Goal: Information Seeking & Learning: Learn about a topic

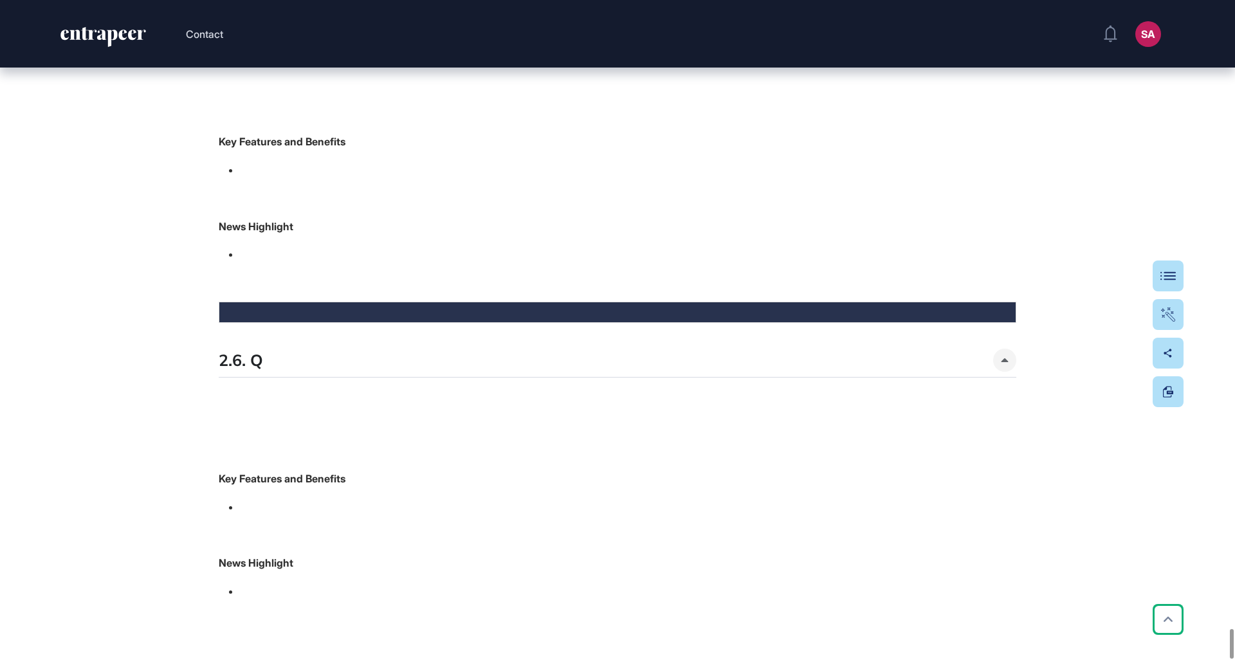
scroll to position [14224, 0]
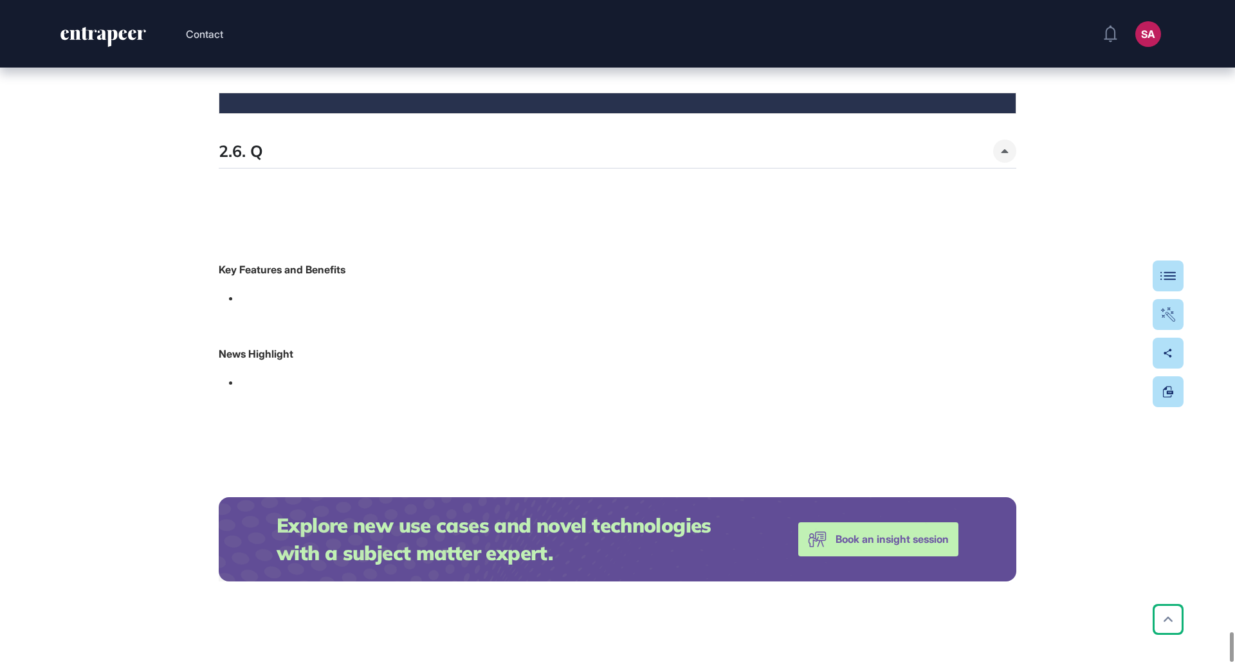
click at [1181, 270] on button at bounding box center [1168, 276] width 31 height 31
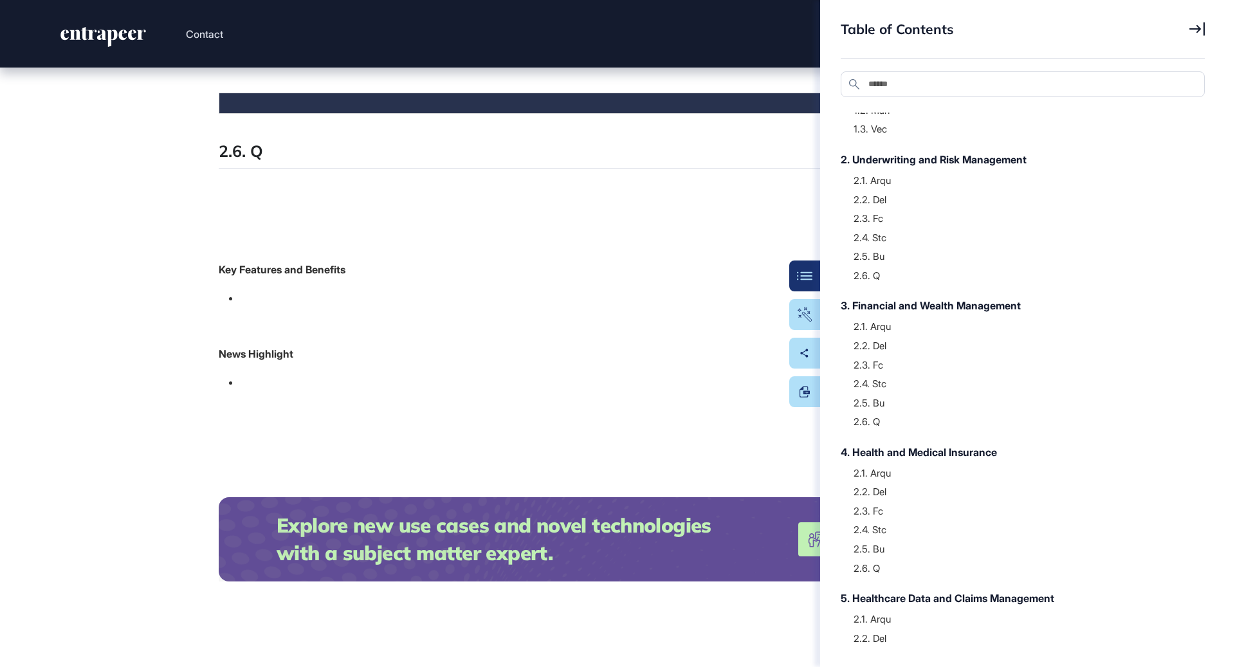
scroll to position [0, 0]
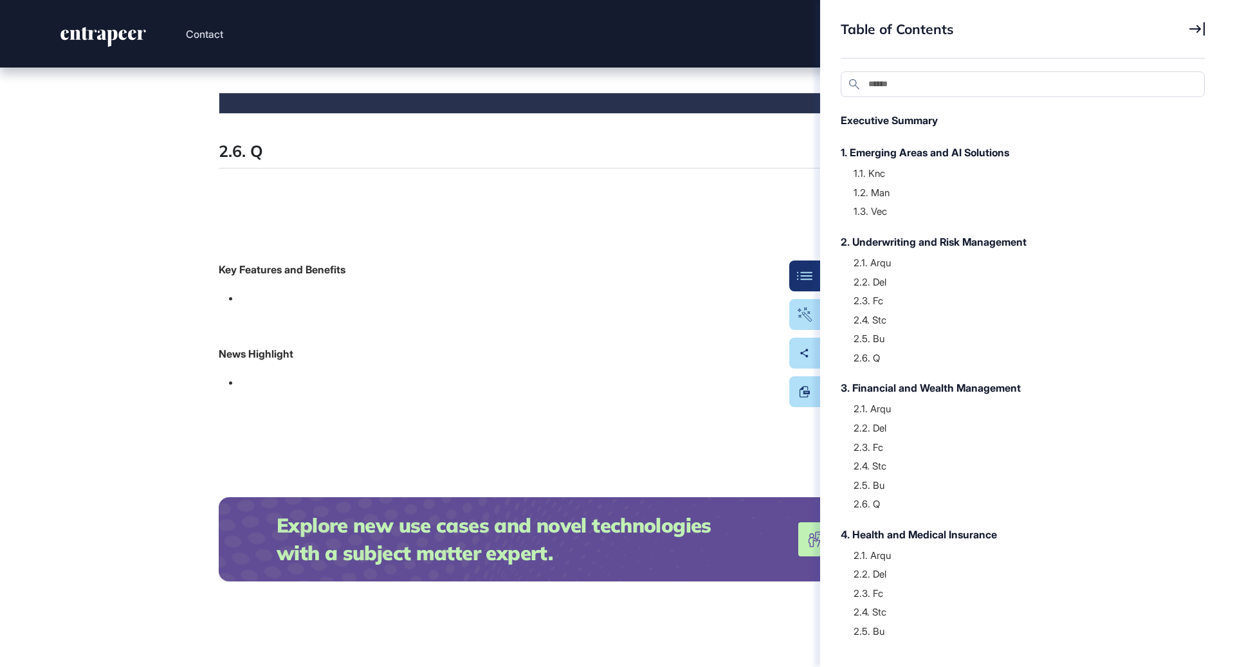
click at [1200, 25] on icon at bounding box center [1197, 29] width 15 height 14
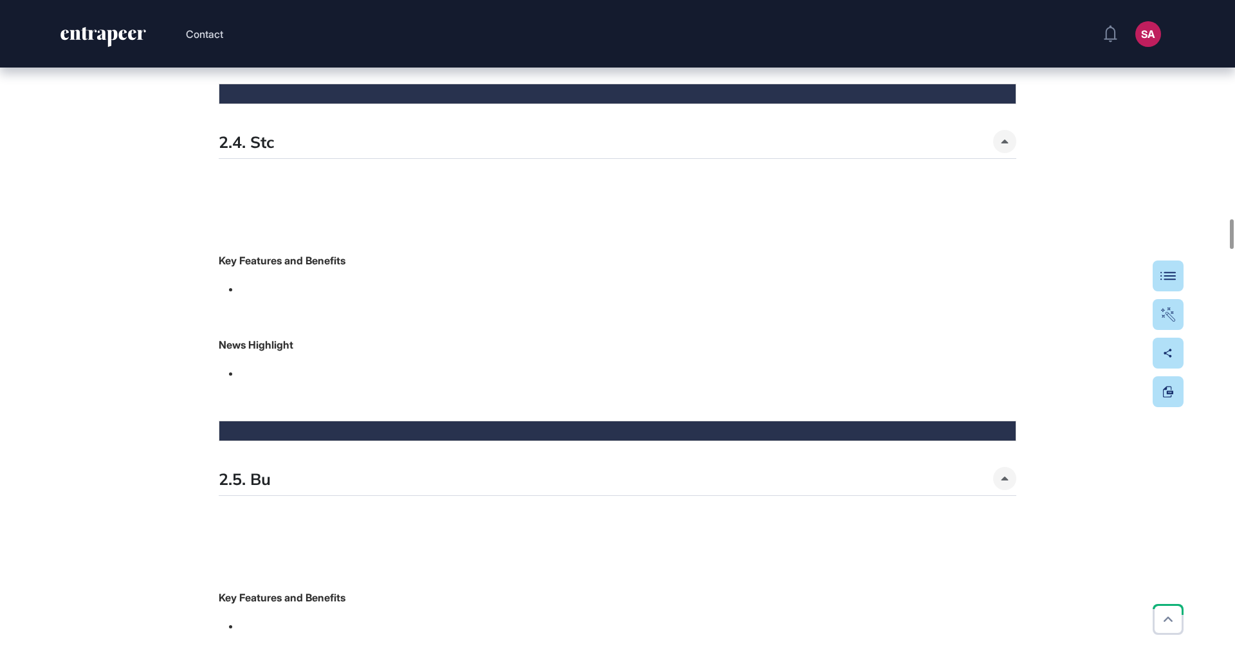
scroll to position [4253, 0]
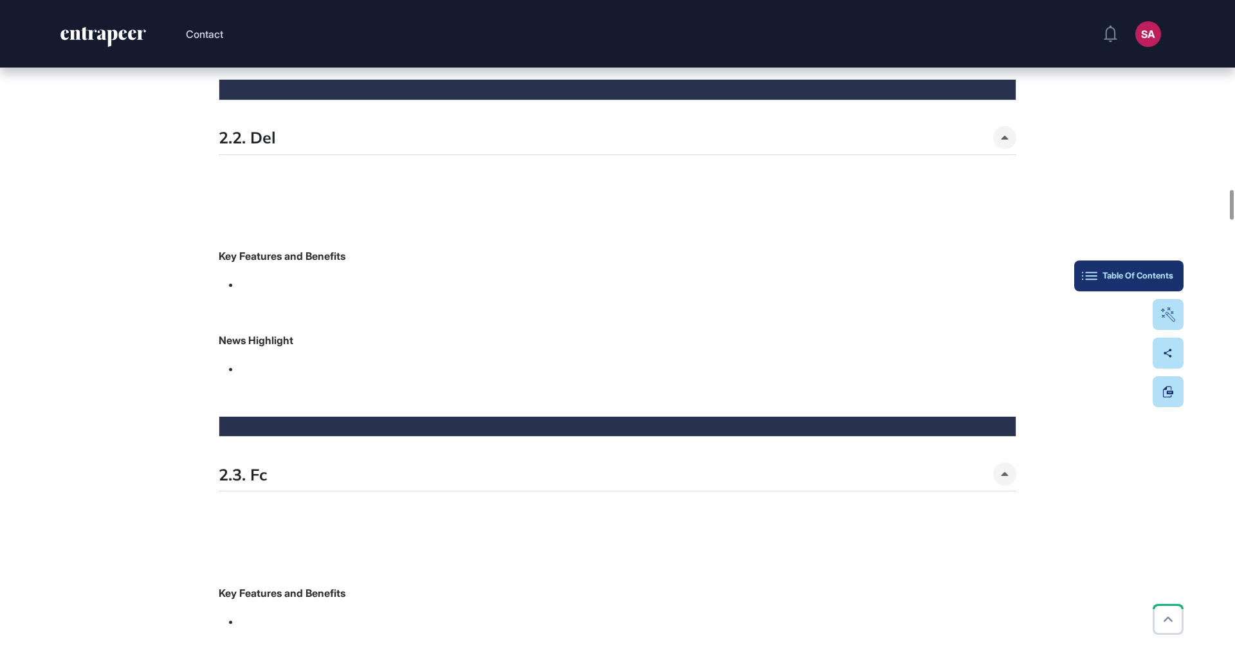
click at [1165, 277] on div "Table Of Contents" at bounding box center [1129, 276] width 89 height 10
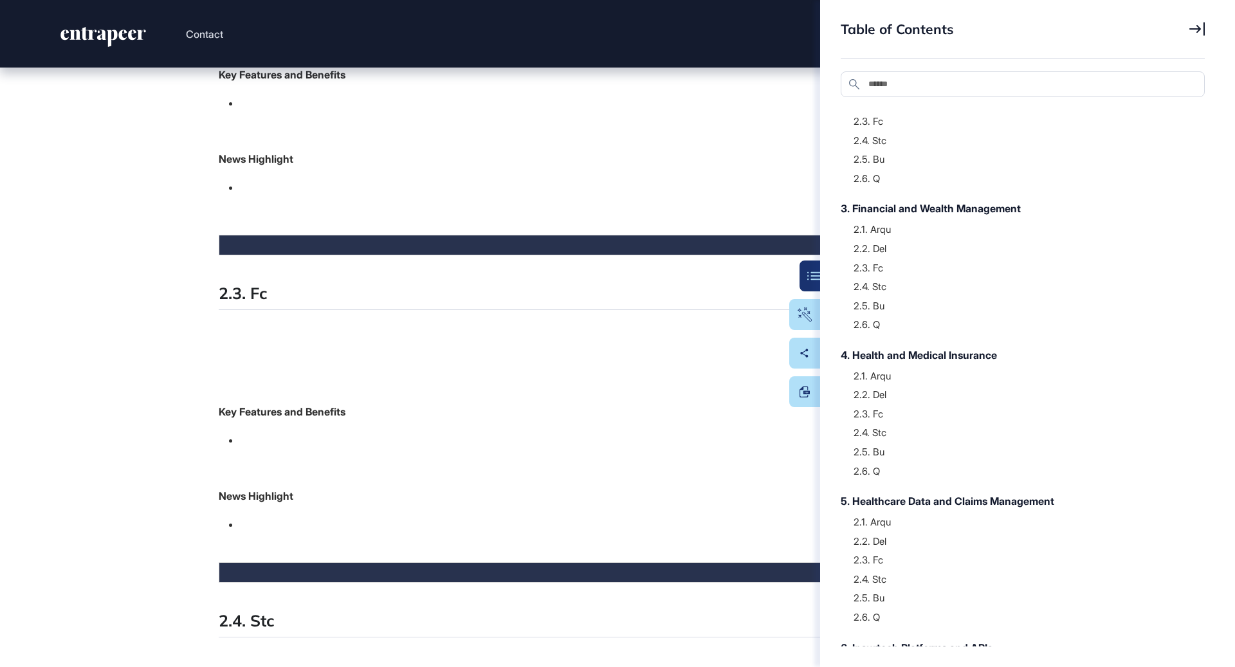
scroll to position [0, 0]
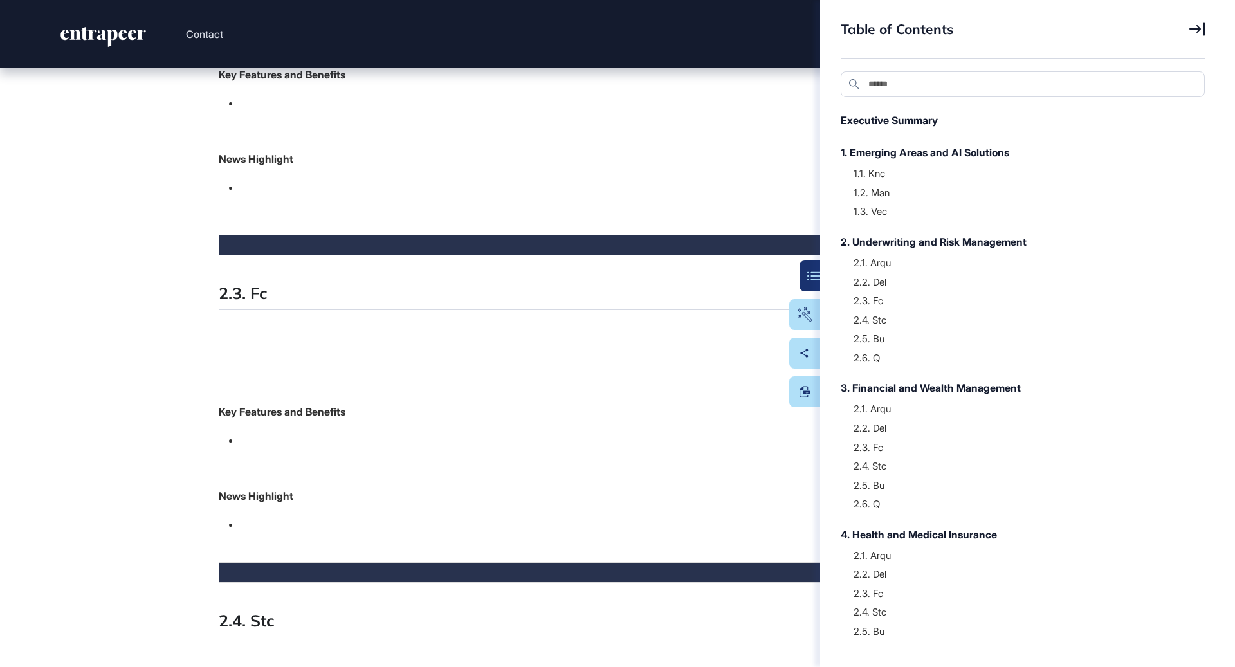
click at [1205, 34] on div "Table of Contents Search Executive Summary 1. Emerging Areas and AI Solutions 1…" at bounding box center [1027, 333] width 415 height 667
click at [1200, 34] on icon at bounding box center [1197, 29] width 15 height 14
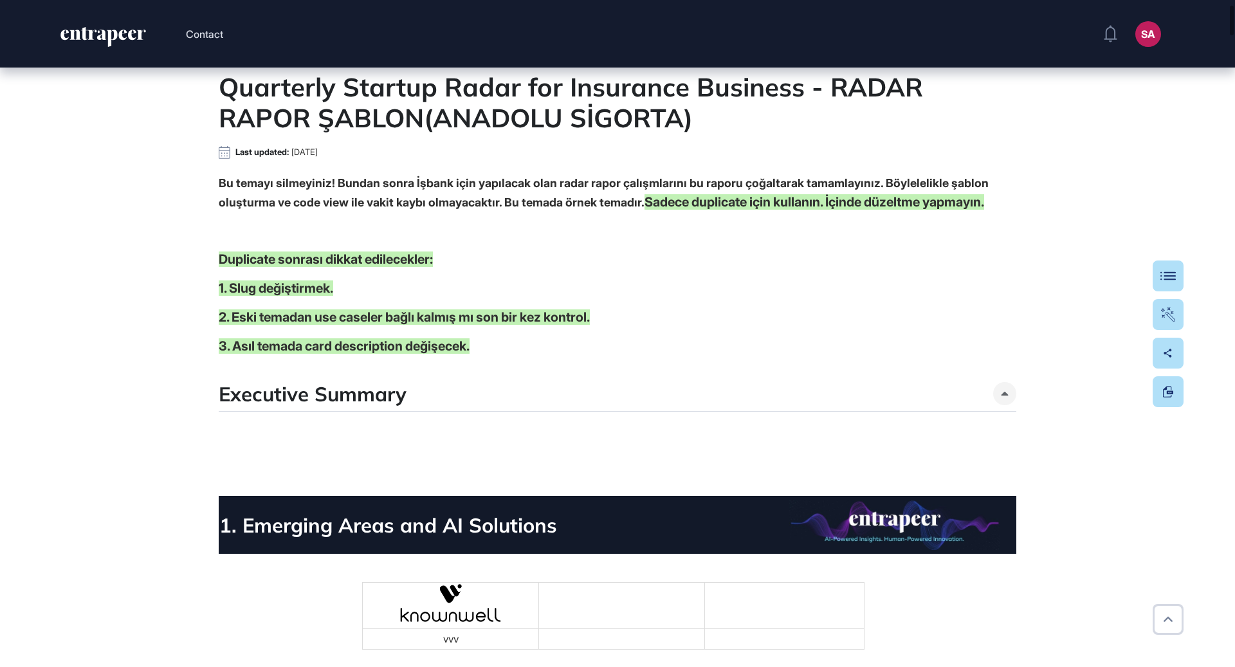
scroll to position [93, 0]
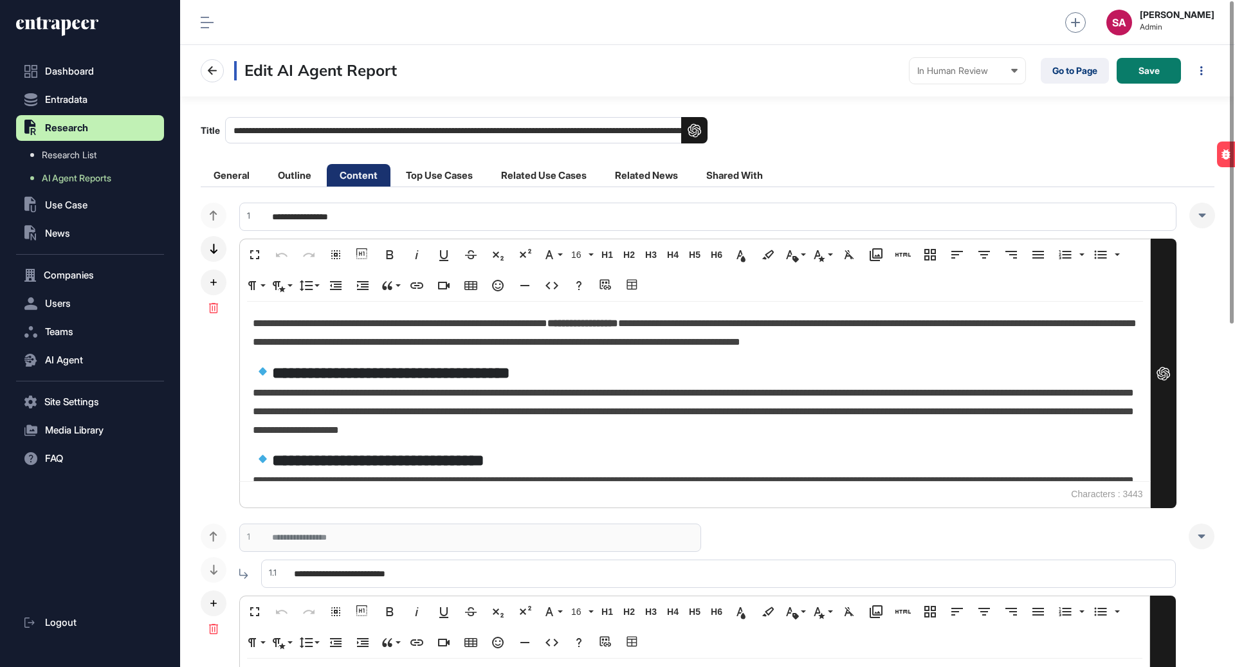
scroll to position [1, 1]
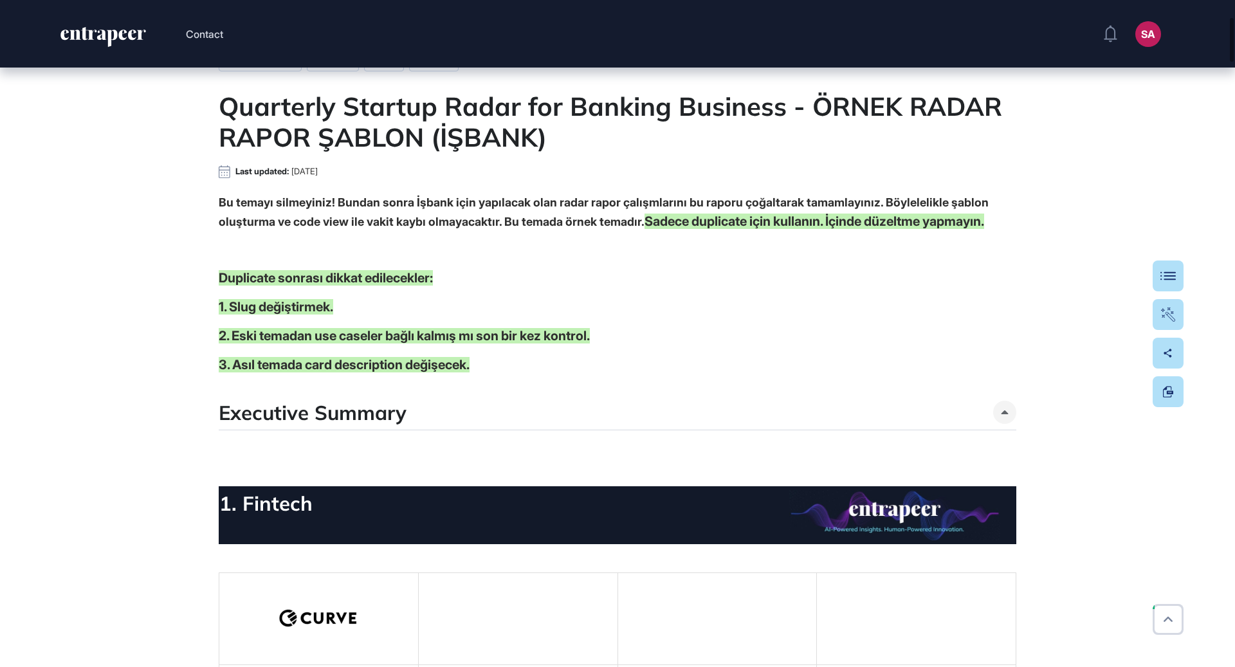
scroll to position [254, 0]
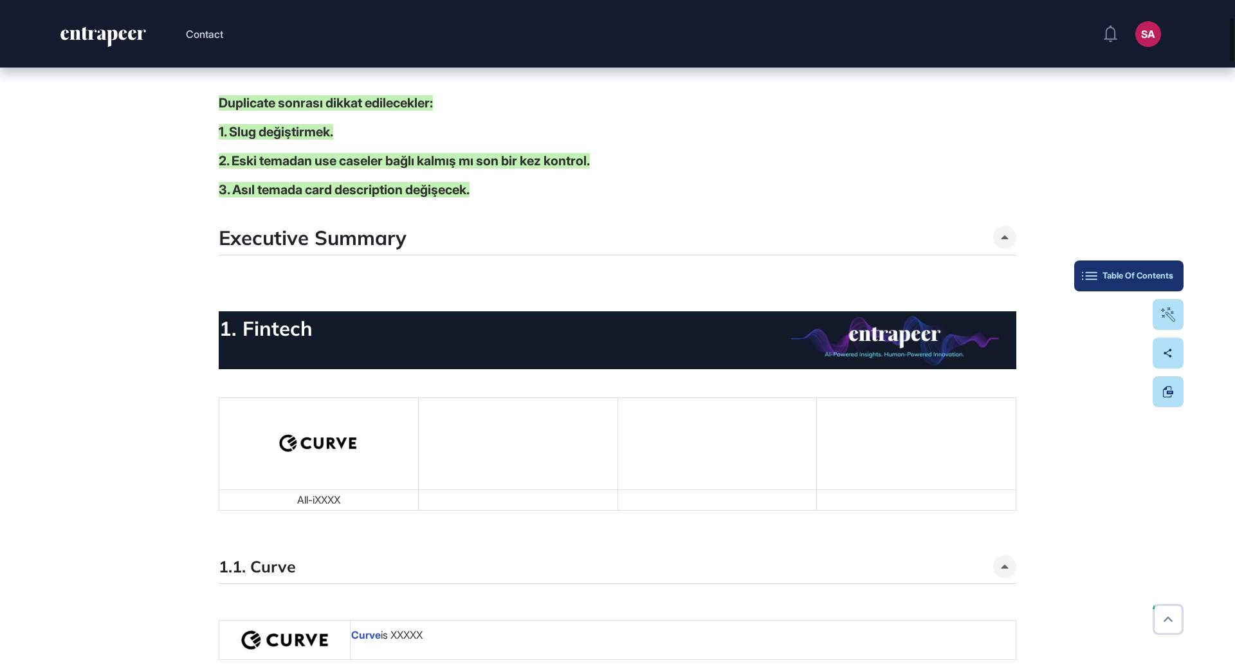
click at [1157, 269] on button "Table Of Contents" at bounding box center [1129, 276] width 109 height 31
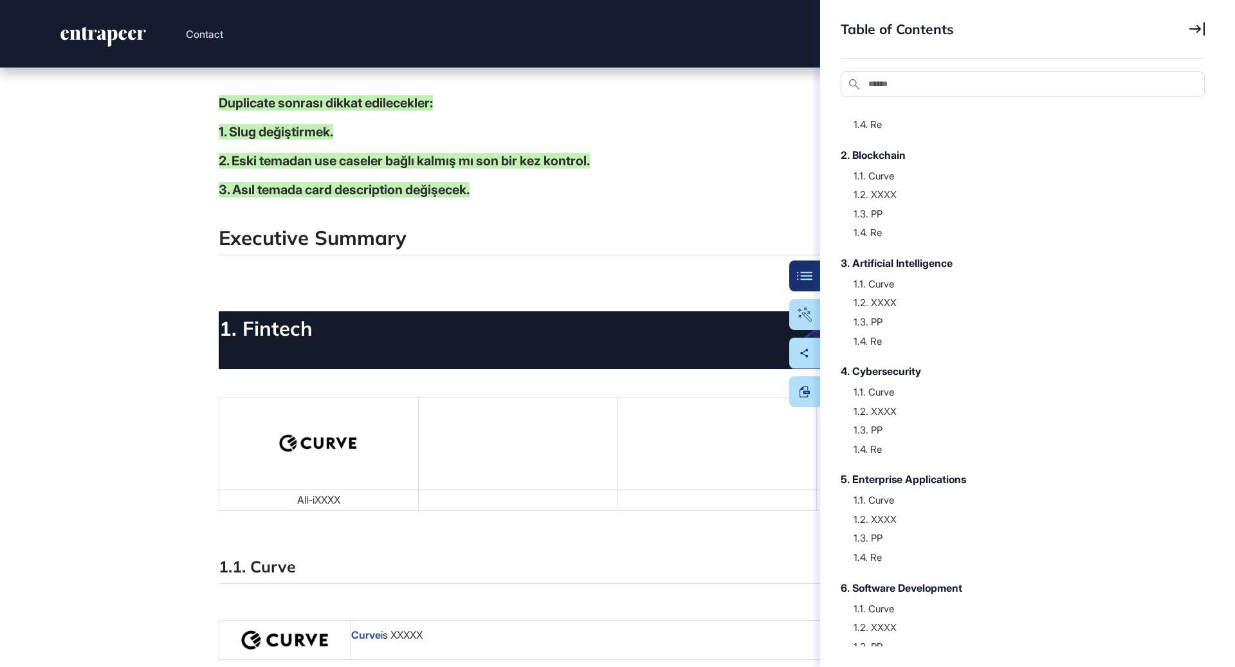
scroll to position [137, 0]
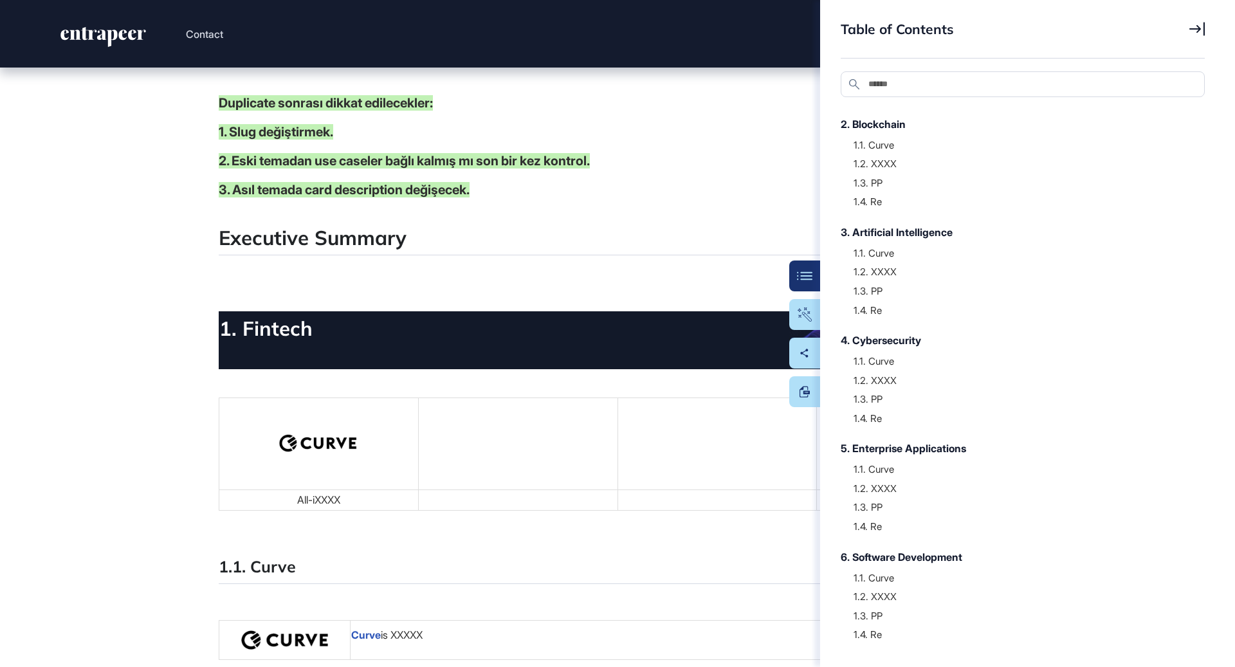
click at [1201, 26] on icon at bounding box center [1197, 29] width 15 height 14
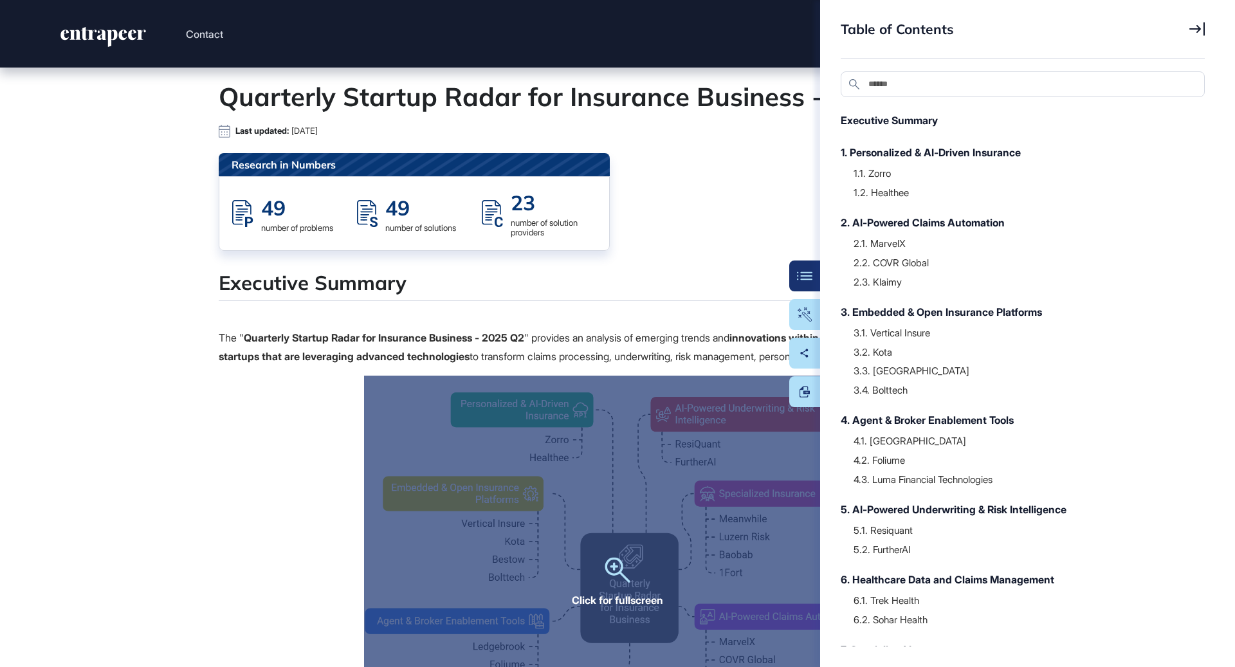
scroll to position [42, 0]
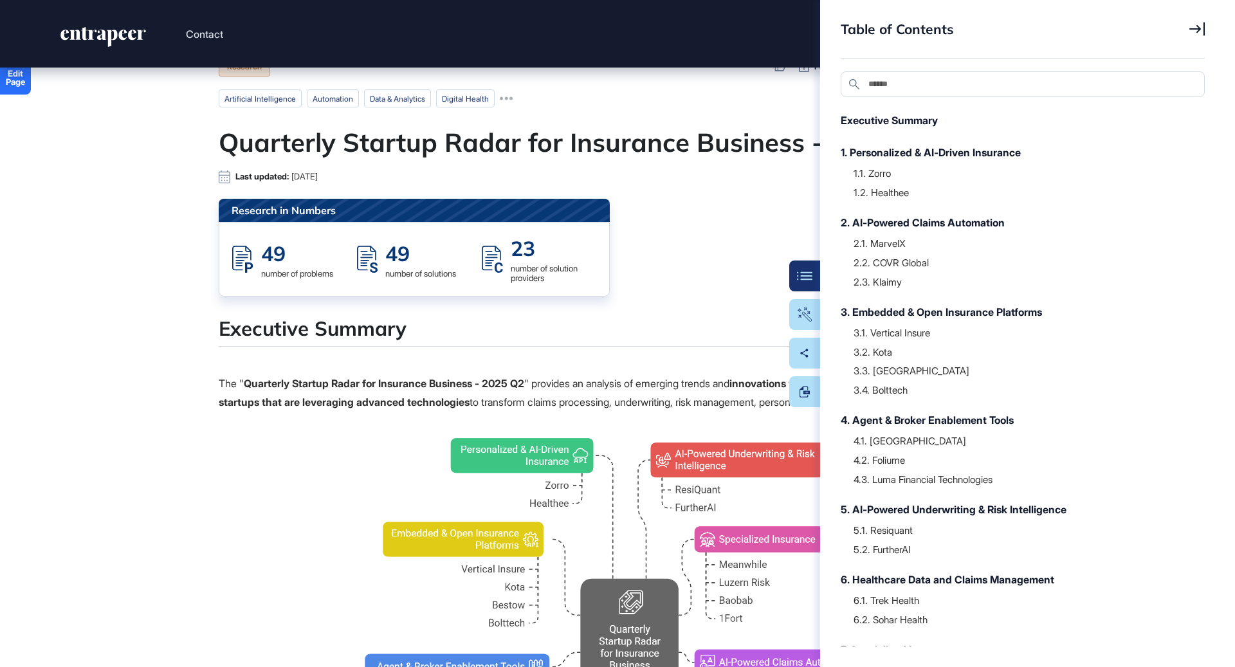
click at [735, 133] on h1 "Quarterly Startup Radar for Insurance Business - 2025 Q2" at bounding box center [618, 142] width 798 height 31
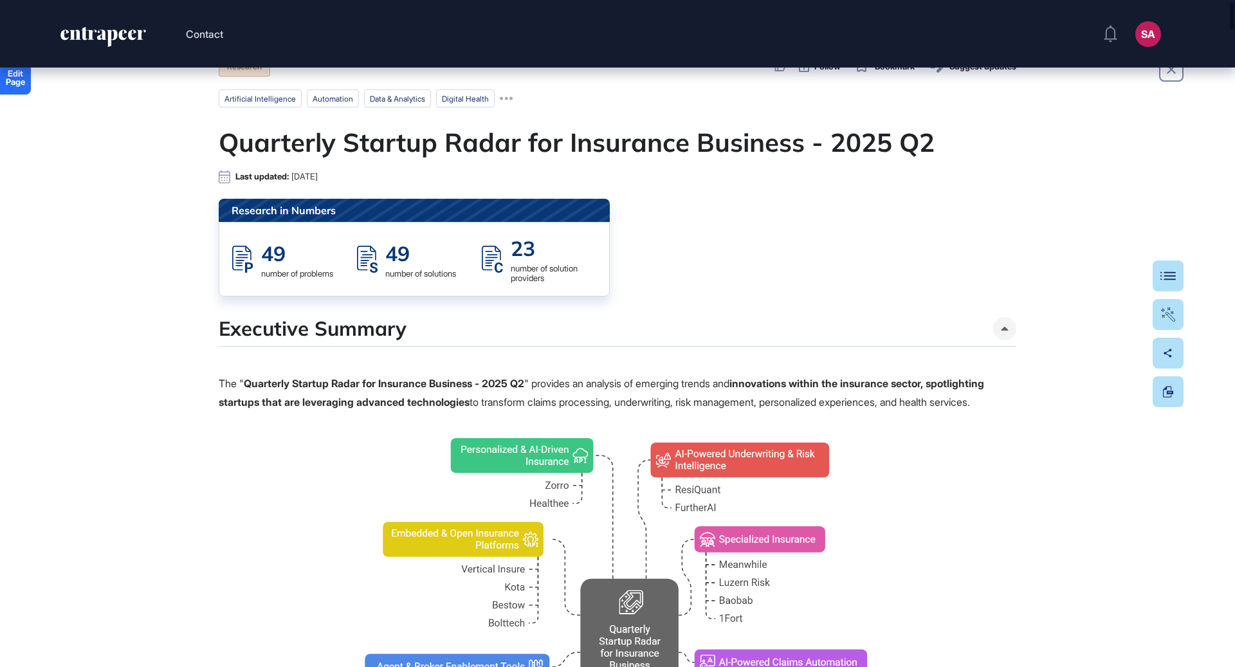
click at [1179, 279] on button "Table Of Contents" at bounding box center [1168, 276] width 31 height 31
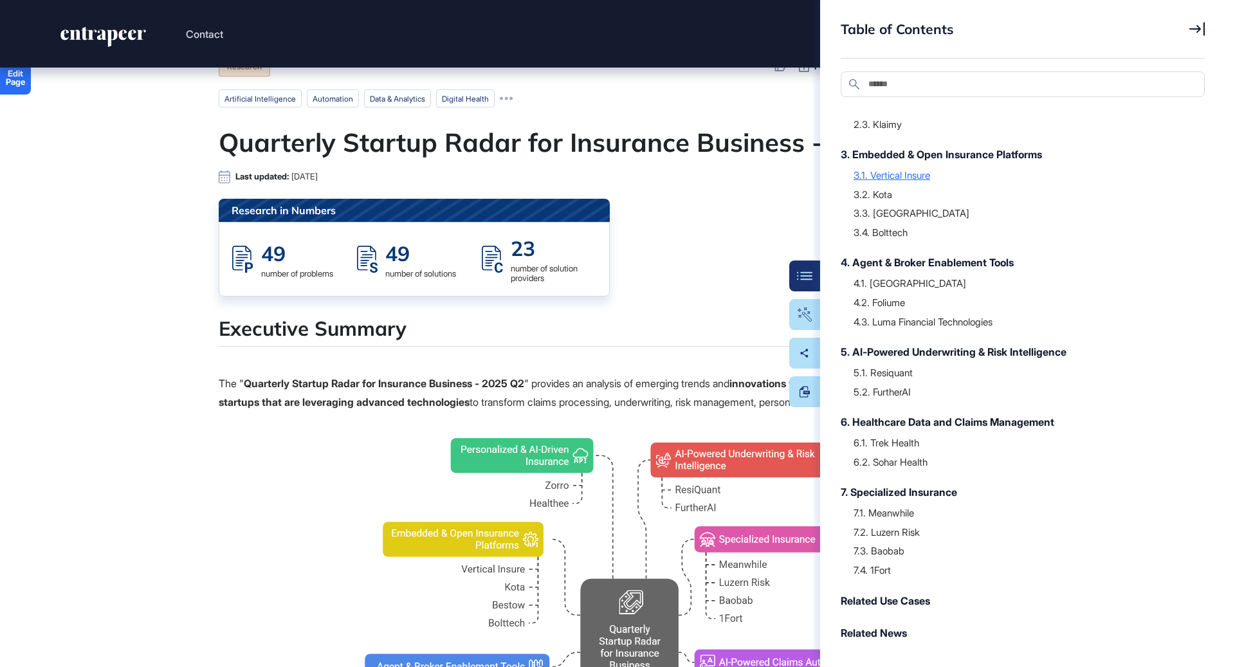
scroll to position [0, 0]
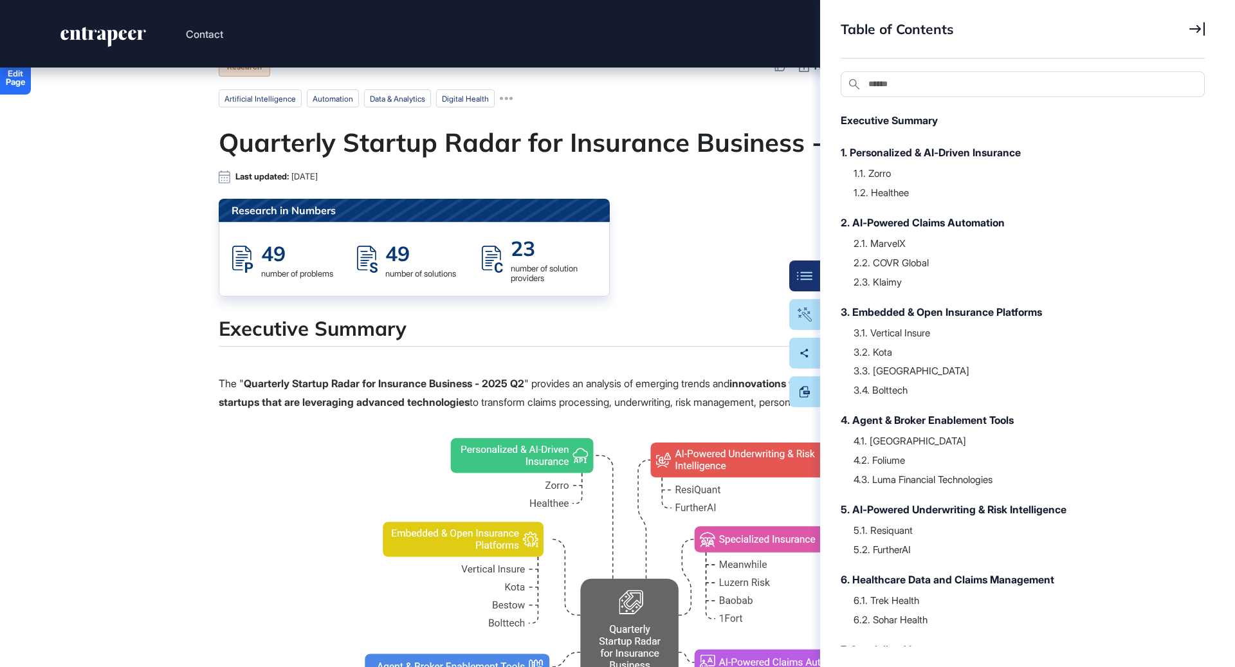
click at [1202, 34] on icon at bounding box center [1197, 29] width 15 height 14
